Goal: Task Accomplishment & Management: Complete application form

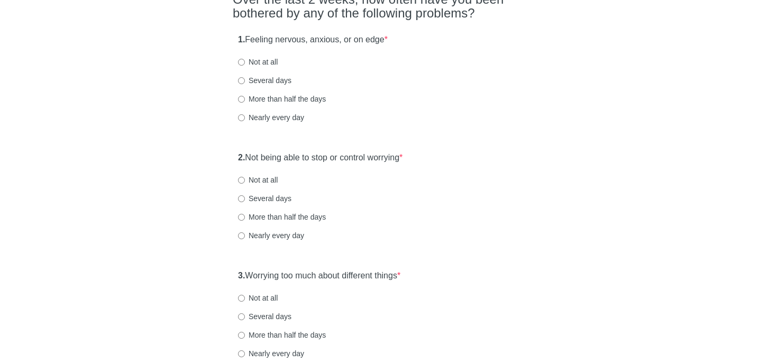
scroll to position [104, 0]
click at [242, 116] on input "Nearly every day" at bounding box center [241, 116] width 7 height 7
radio input "true"
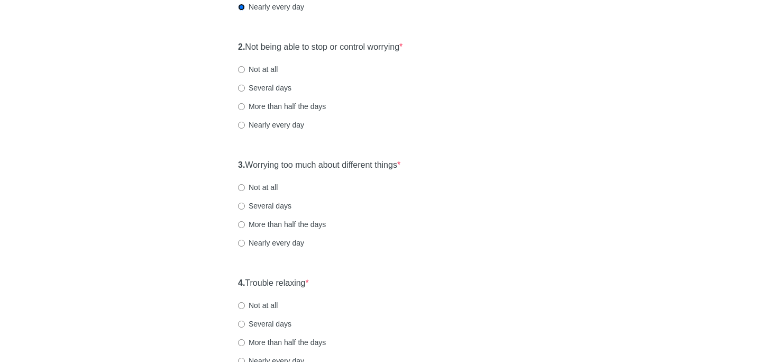
scroll to position [220, 0]
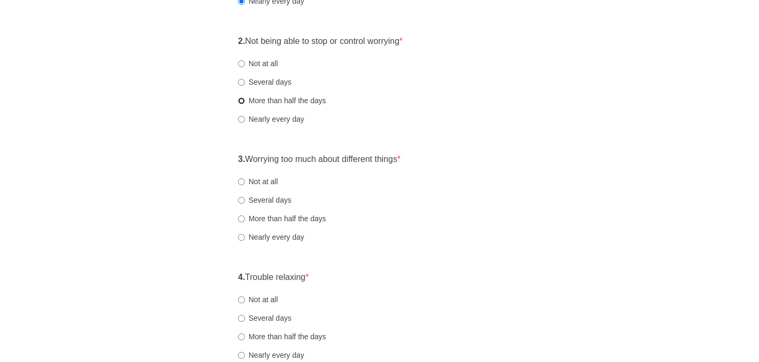
click at [242, 102] on input "More than half the days" at bounding box center [241, 100] width 7 height 7
radio input "true"
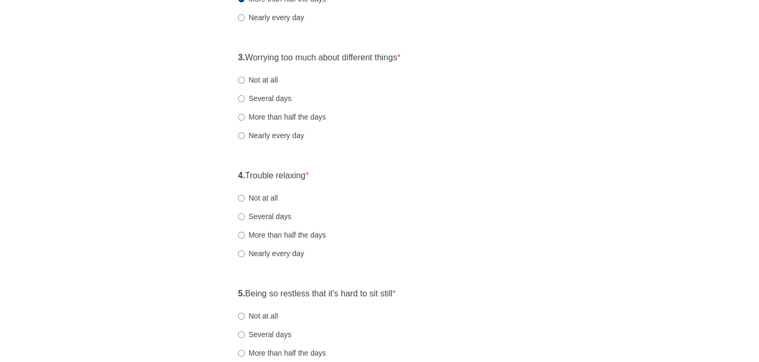
scroll to position [334, 0]
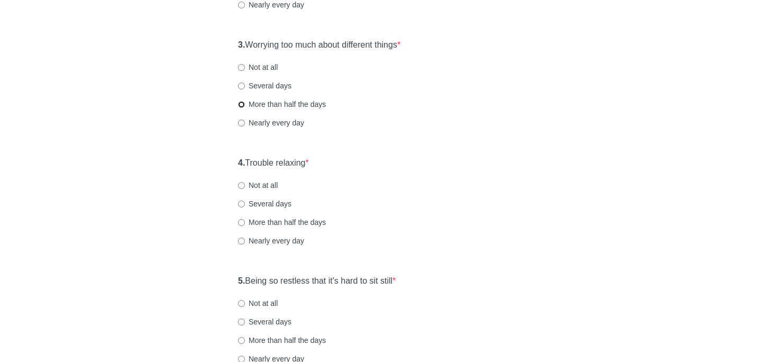
click at [242, 105] on input "More than half the days" at bounding box center [241, 104] width 7 height 7
radio input "true"
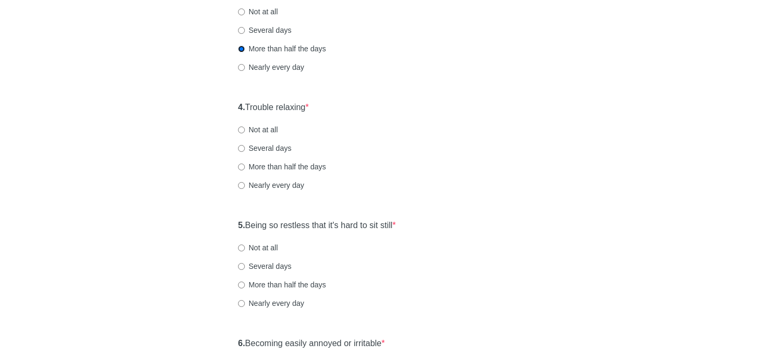
scroll to position [396, 0]
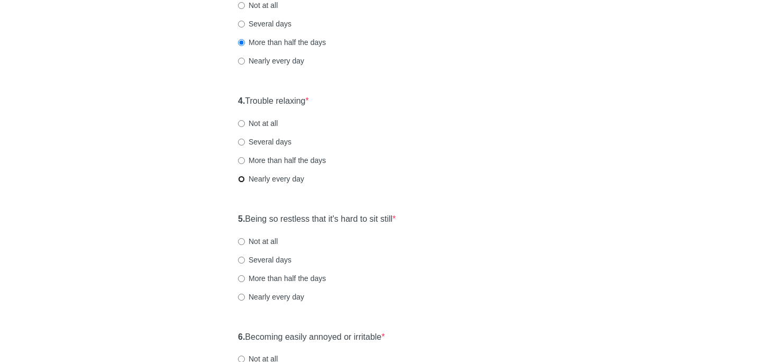
click at [243, 179] on input "Nearly every day" at bounding box center [241, 179] width 7 height 7
radio input "true"
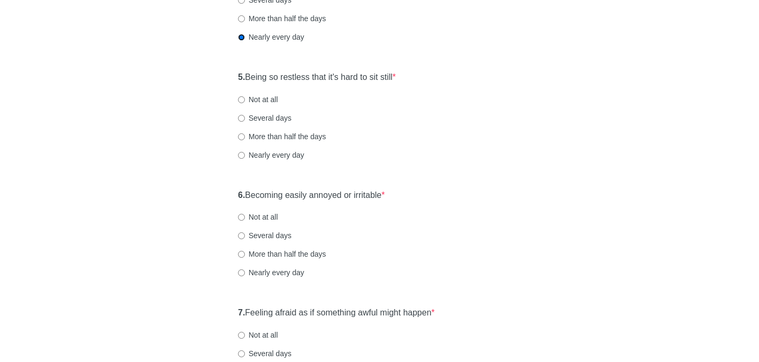
scroll to position [544, 0]
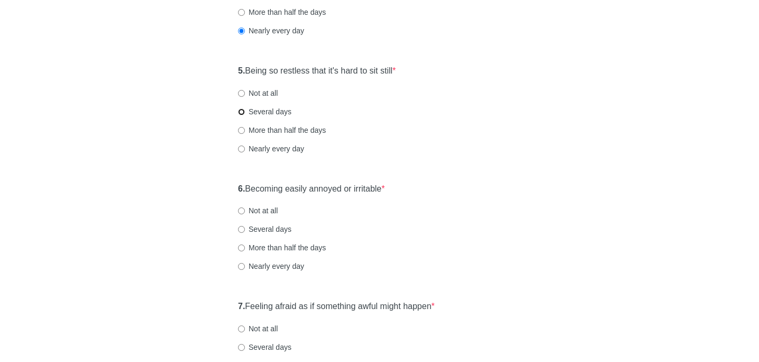
click at [241, 114] on input "Several days" at bounding box center [241, 111] width 7 height 7
radio input "true"
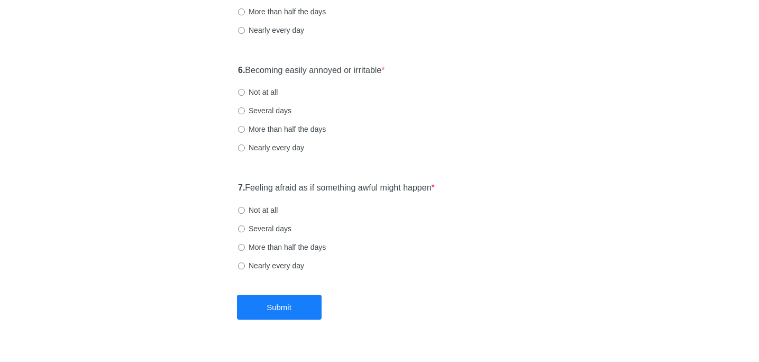
scroll to position [684, 0]
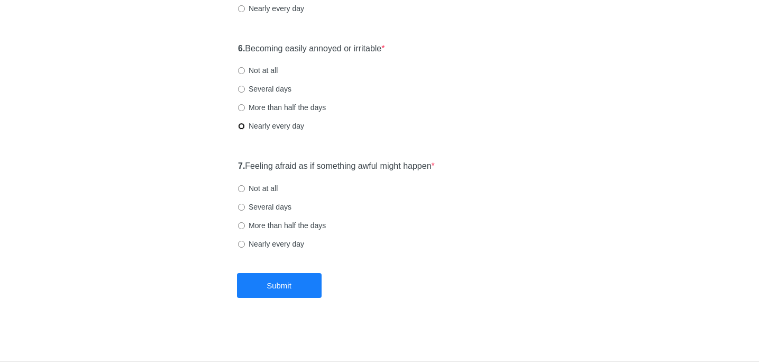
click at [243, 128] on input "Nearly every day" at bounding box center [241, 126] width 7 height 7
radio input "true"
click at [241, 187] on input "Not at all" at bounding box center [241, 188] width 7 height 7
radio input "true"
click at [257, 286] on button "Submit" at bounding box center [279, 285] width 85 height 25
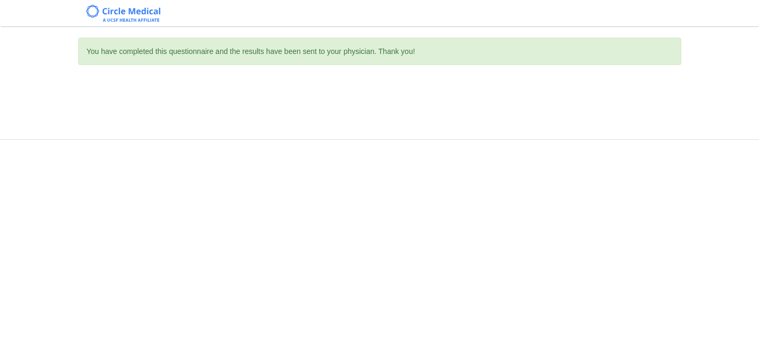
scroll to position [0, 0]
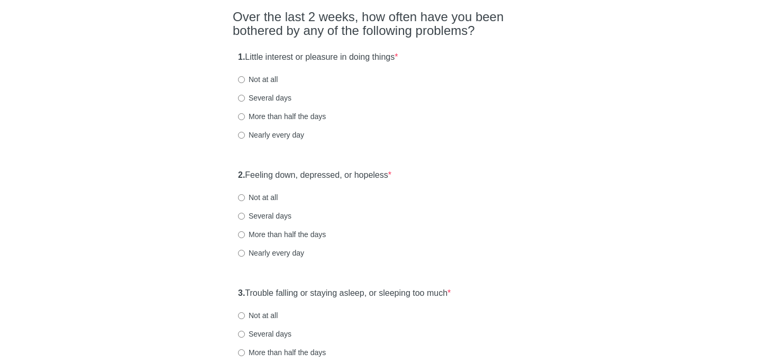
scroll to position [88, 0]
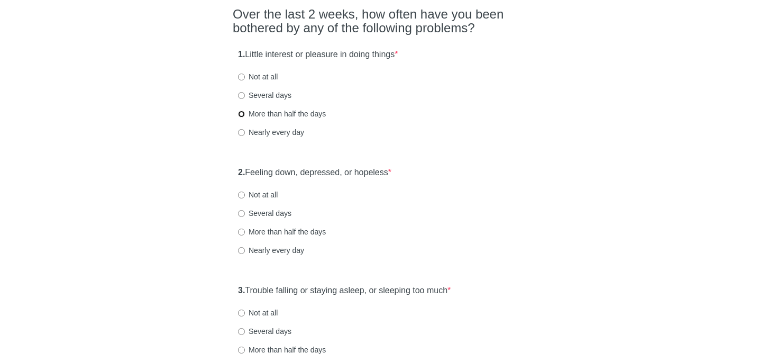
click at [239, 113] on input "More than half the days" at bounding box center [241, 114] width 7 height 7
radio input "true"
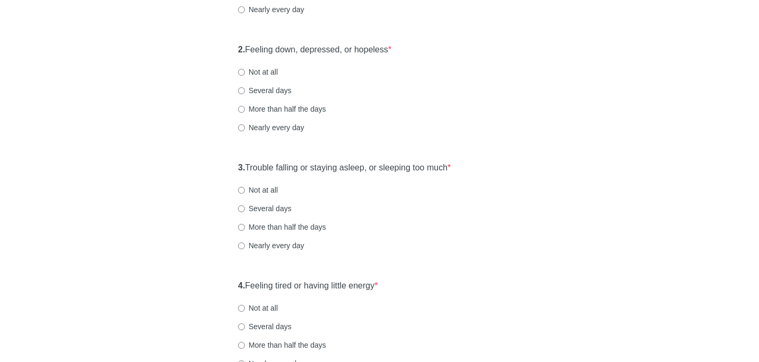
scroll to position [213, 0]
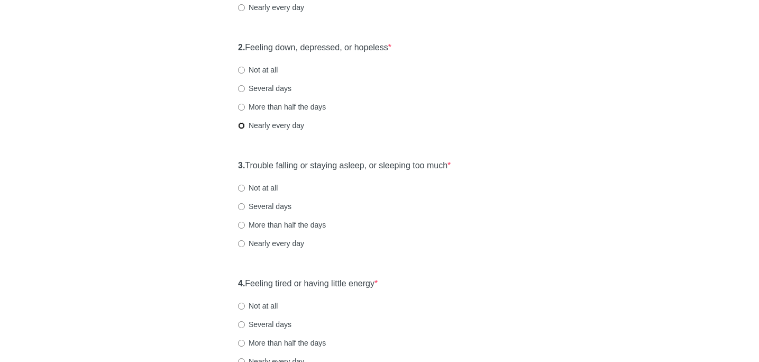
click at [242, 125] on input "Nearly every day" at bounding box center [241, 125] width 7 height 7
radio input "true"
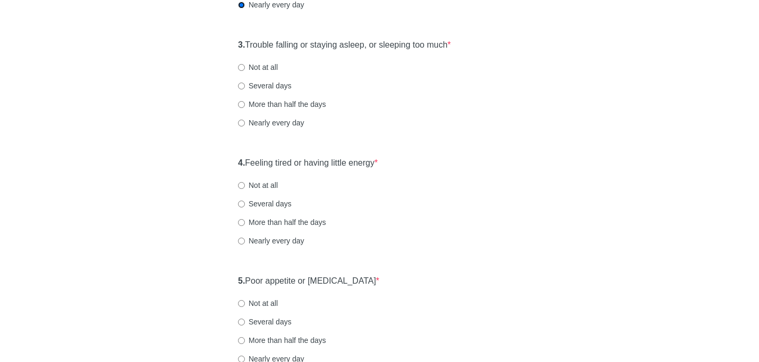
scroll to position [337, 0]
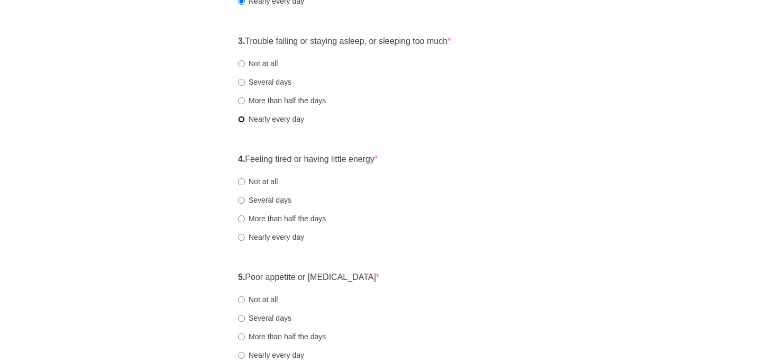
click at [242, 116] on input "Nearly every day" at bounding box center [241, 119] width 7 height 7
radio input "true"
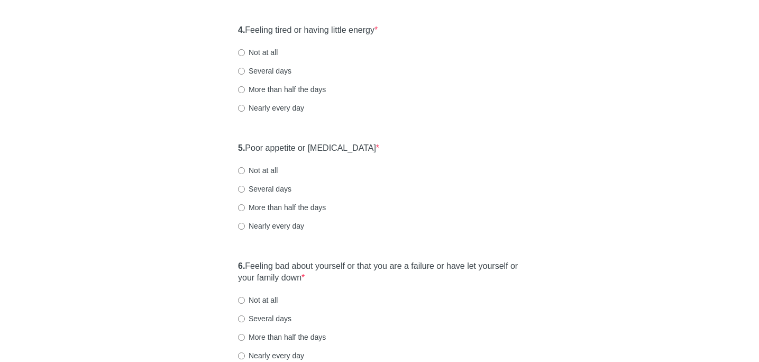
scroll to position [470, 0]
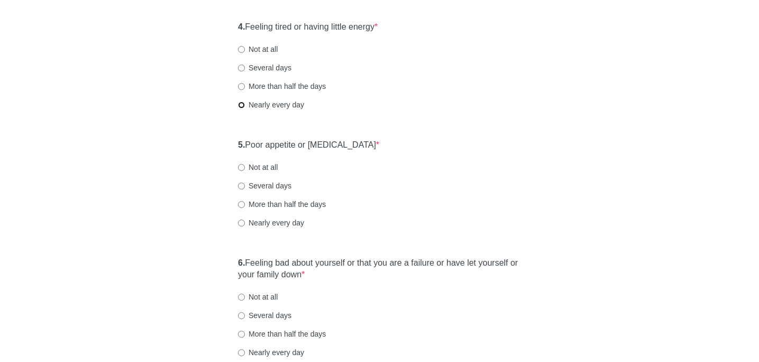
click at [243, 104] on input "Nearly every day" at bounding box center [241, 105] width 7 height 7
radio input "true"
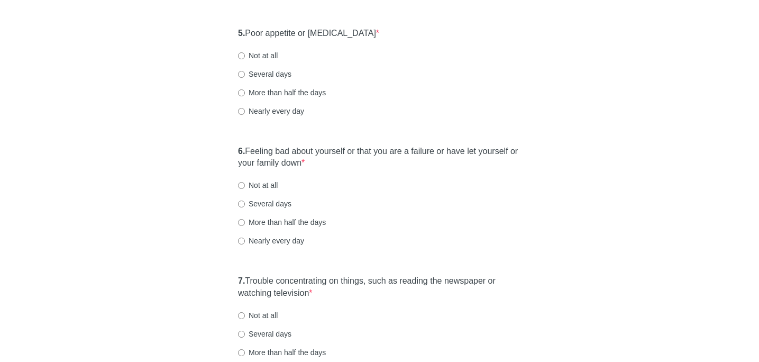
scroll to position [587, 0]
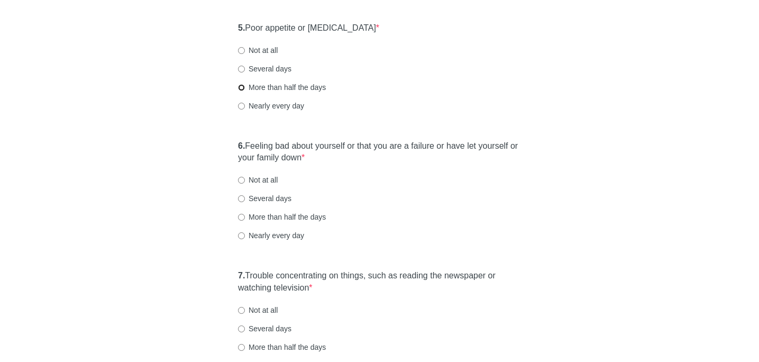
click at [241, 86] on input "More than half the days" at bounding box center [241, 87] width 7 height 7
radio input "true"
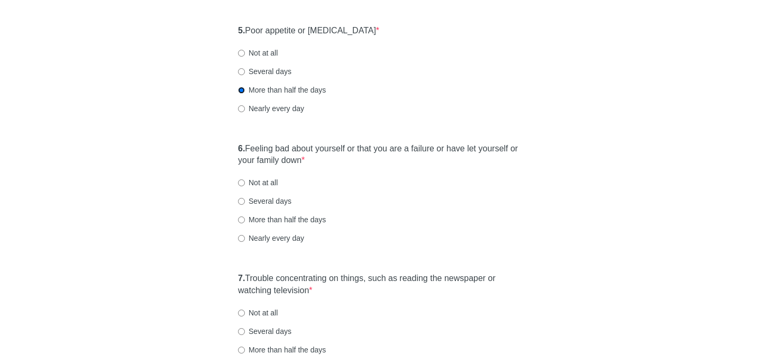
scroll to position [660, 0]
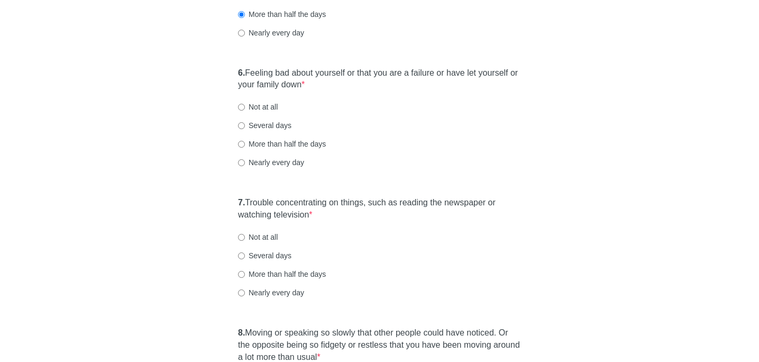
click at [236, 127] on div "6. Feeling bad about yourself or that you are a failure or have let yourself or…" at bounding box center [380, 123] width 294 height 122
click at [241, 127] on input "Several days" at bounding box center [241, 125] width 7 height 7
radio input "true"
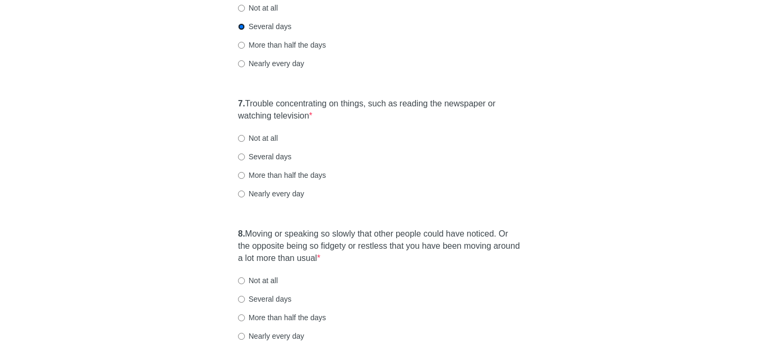
scroll to position [826, 0]
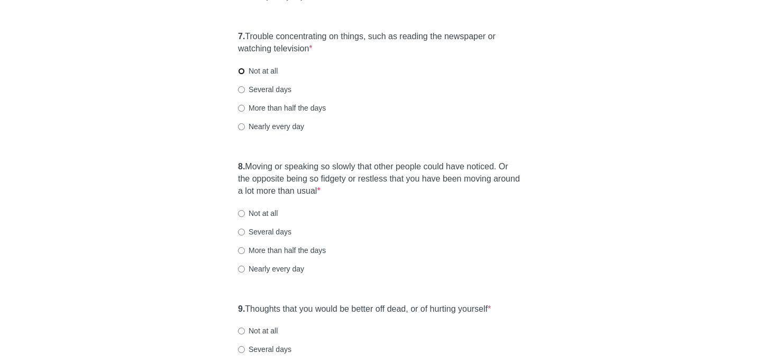
click at [243, 71] on input "Not at all" at bounding box center [241, 71] width 7 height 7
radio input "true"
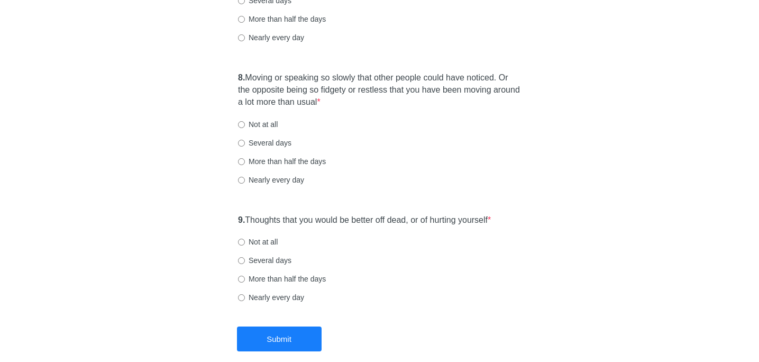
scroll to position [920, 0]
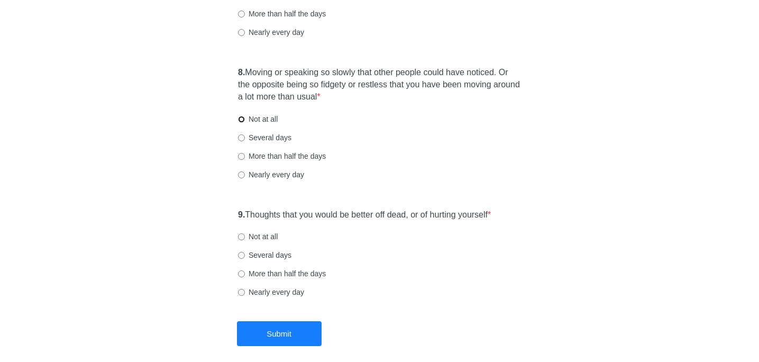
click at [243, 118] on input "Not at all" at bounding box center [241, 119] width 7 height 7
radio input "true"
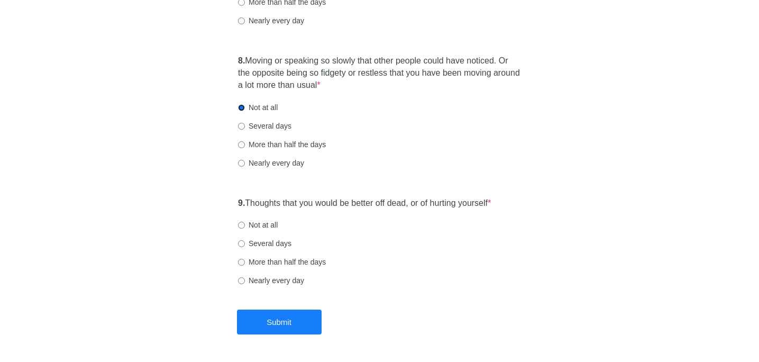
scroll to position [968, 0]
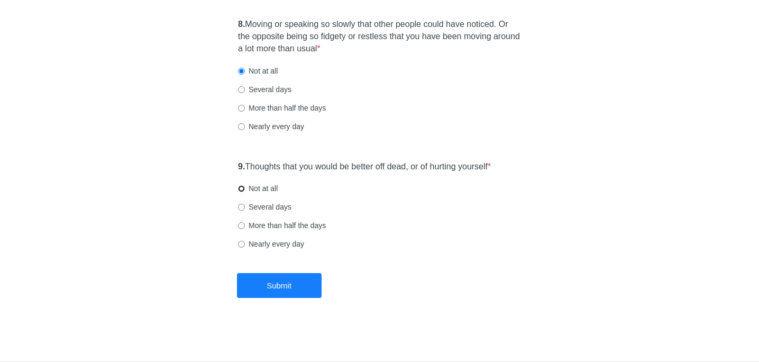
click at [243, 189] on input "Not at all" at bounding box center [241, 188] width 7 height 7
radio input "true"
click at [270, 283] on button "Submit" at bounding box center [279, 285] width 85 height 25
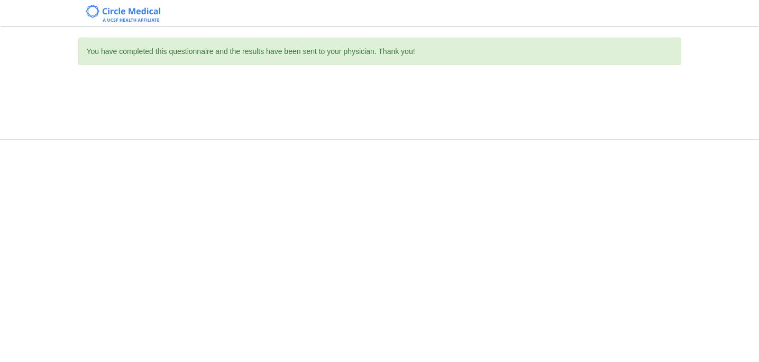
scroll to position [0, 0]
